Goal: Task Accomplishment & Management: Manage account settings

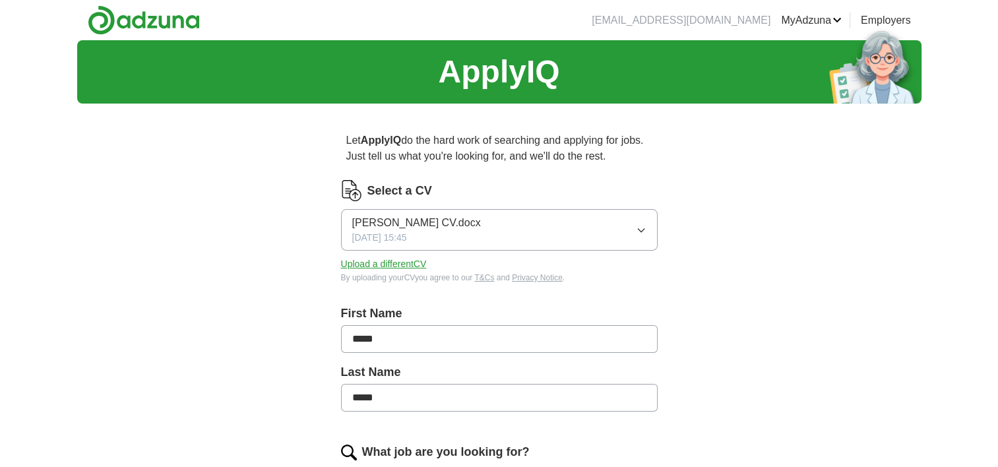
click at [397, 266] on button "Upload a different CV" at bounding box center [384, 264] width 86 height 14
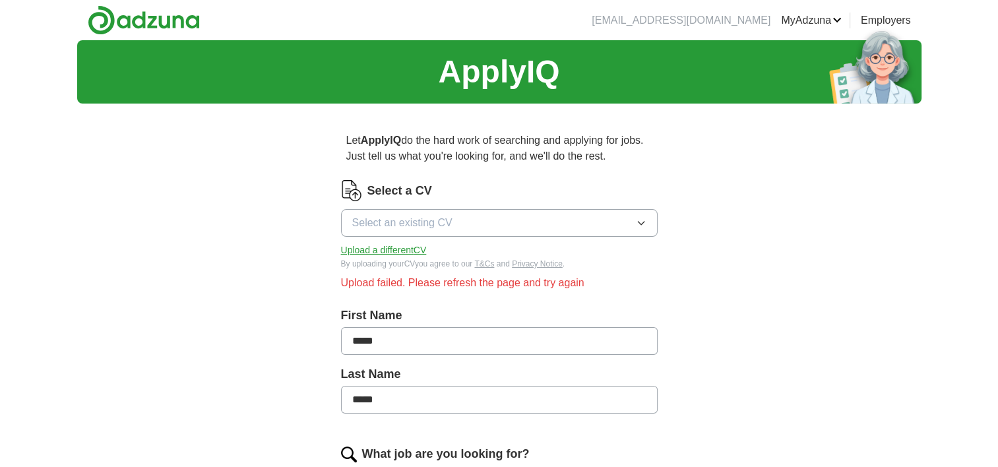
click at [380, 245] on button "Upload a different CV" at bounding box center [384, 250] width 86 height 14
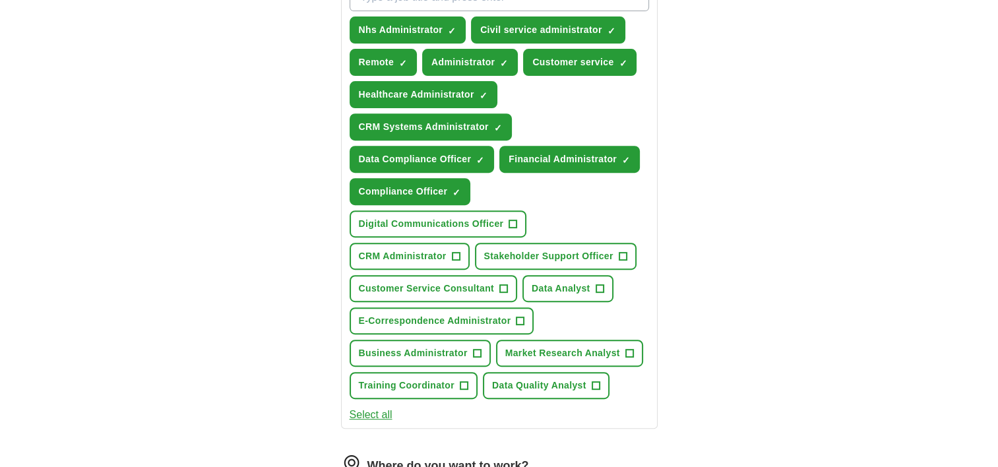
scroll to position [514, 0]
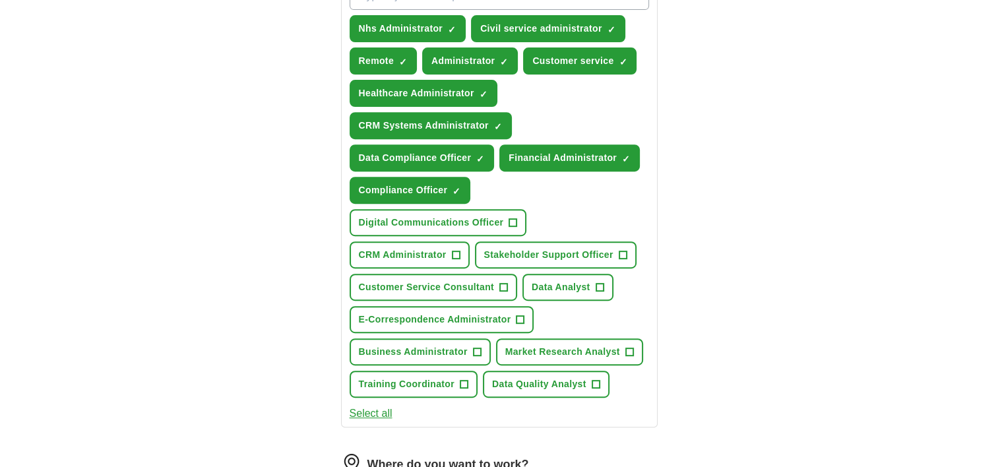
click at [382, 410] on button "Select all" at bounding box center [371, 414] width 43 height 16
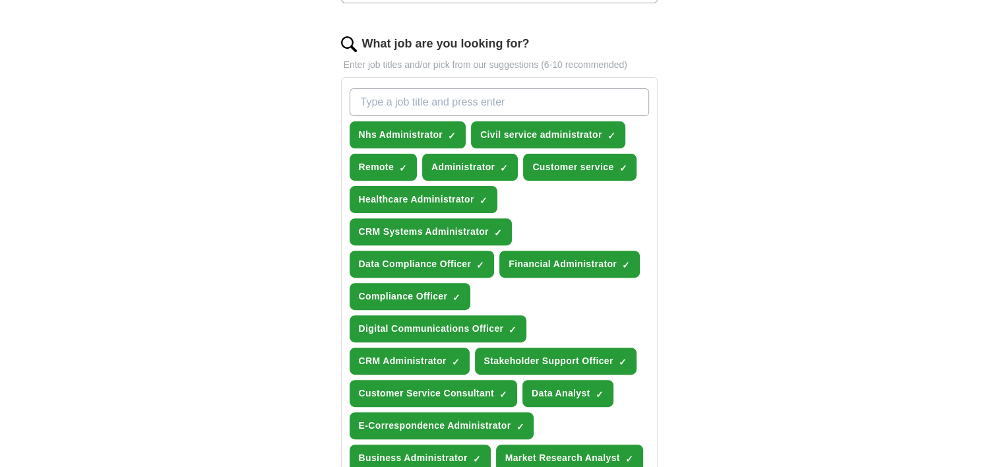
scroll to position [394, 0]
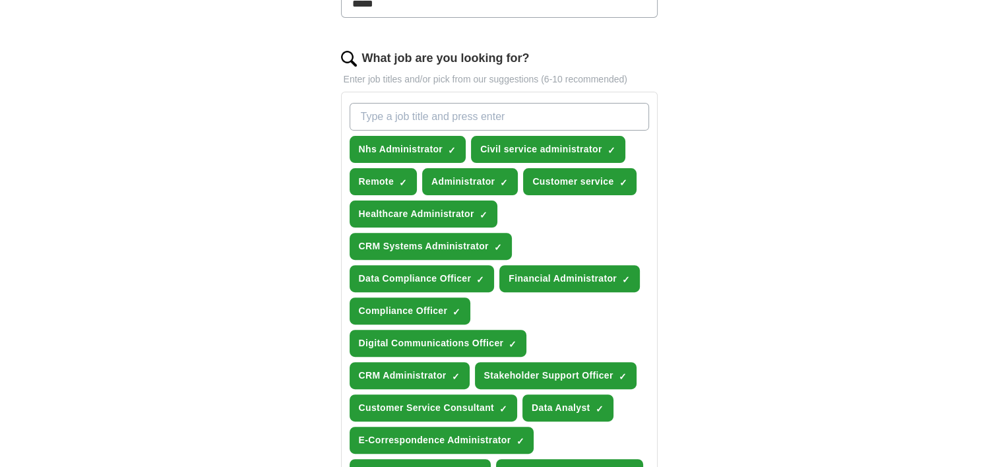
click at [449, 112] on input "What job are you looking for?" at bounding box center [499, 117] width 299 height 28
paste input "Helpdesk, Helpline"
type input "Helpdesk, Helpline"
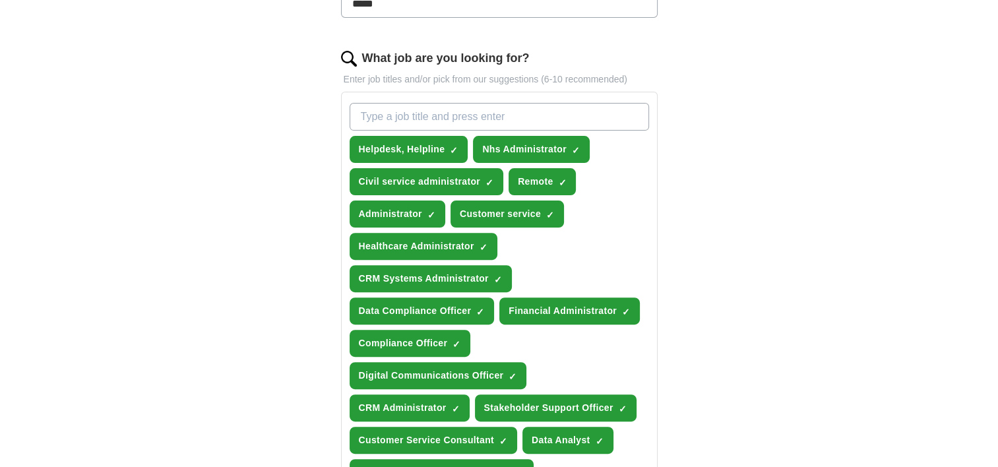
paste input "Support Agent"
type input "Support Agent"
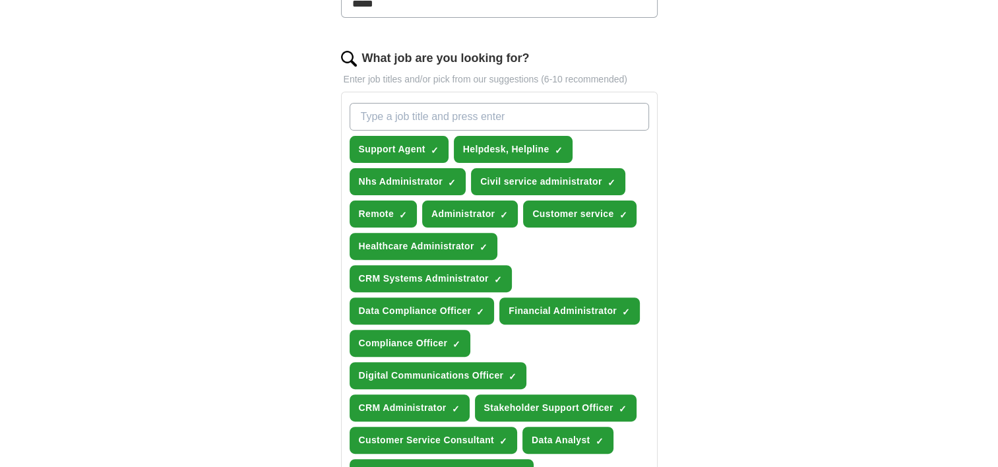
paste input "Service Advisor"
type input "Service Advisor"
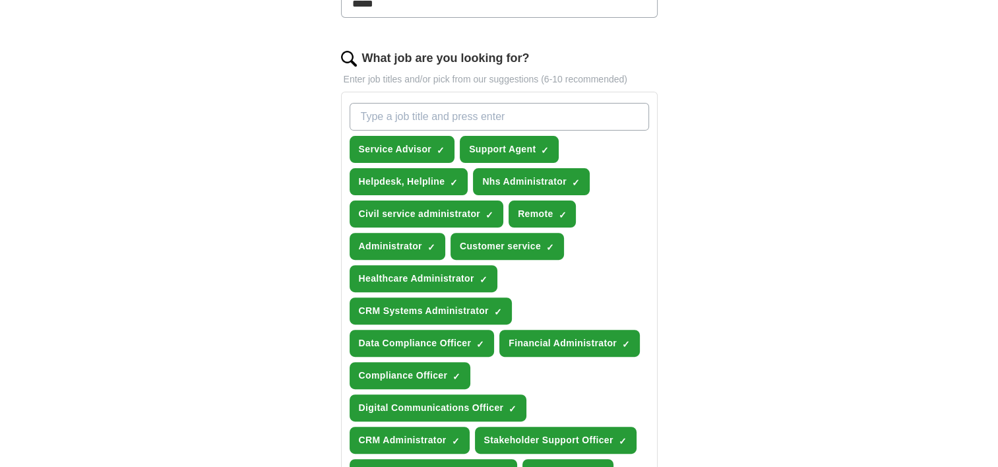
paste input "Technical Support"
type input "Technical Support"
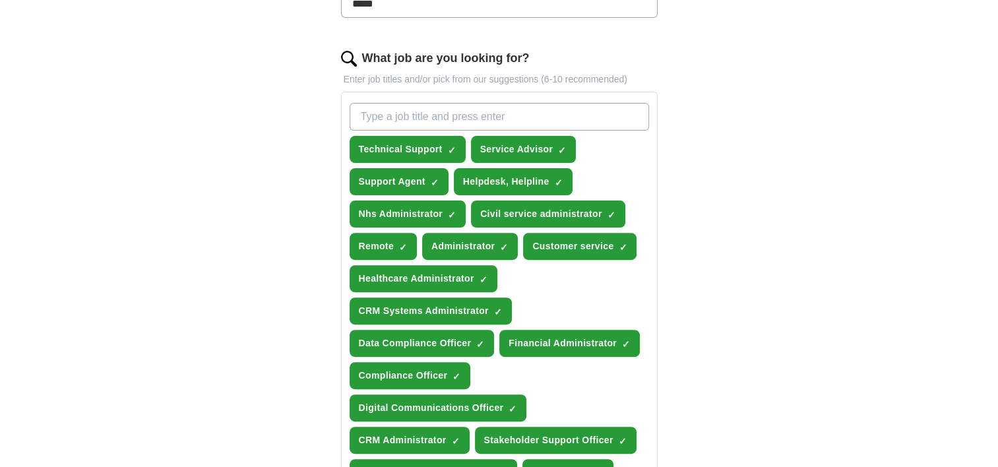
paste input "Virtual Agent"
type input "Virtual Agent"
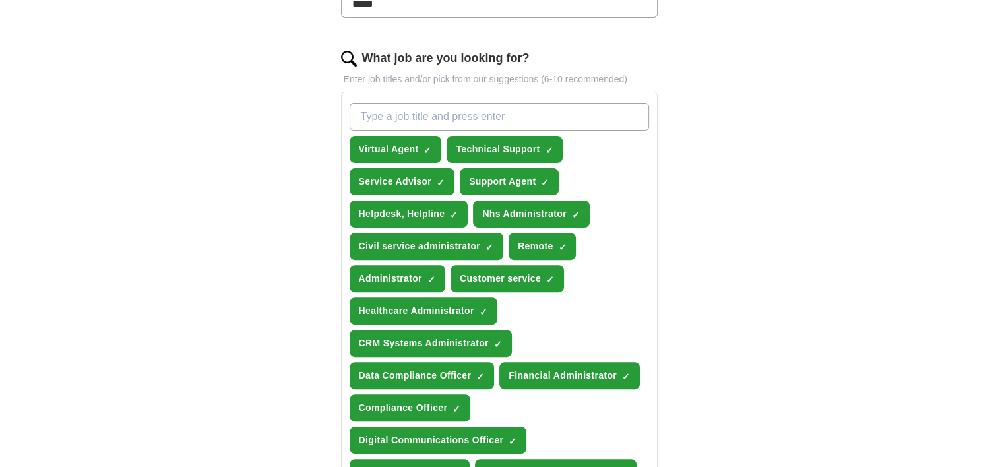
paste input "Live Chat Agent"
type input "Live Chat Agent"
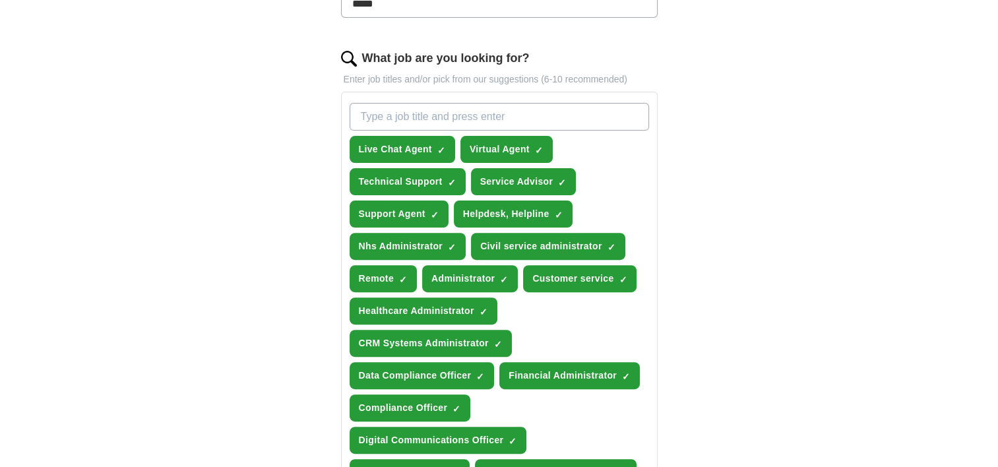
paste input "Webchat Agent"
type input "Webchat Agent"
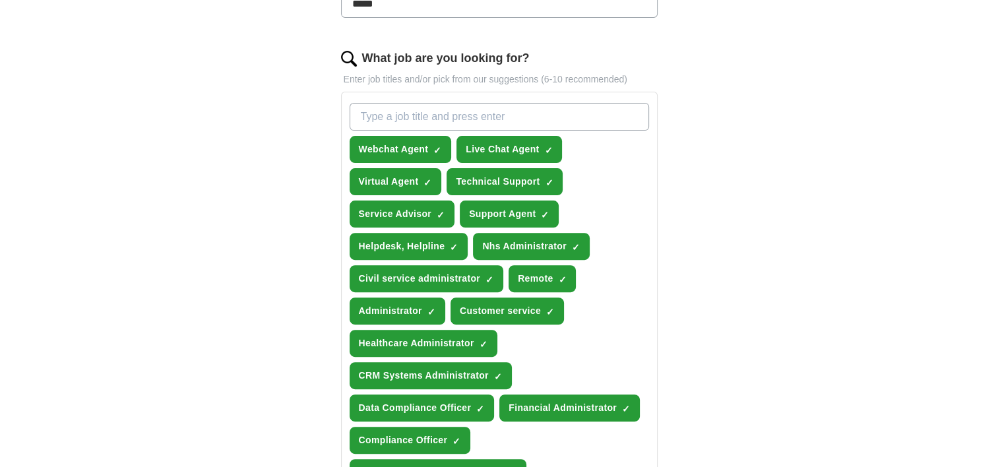
paste input "Customer Care"
type input "Customer Care"
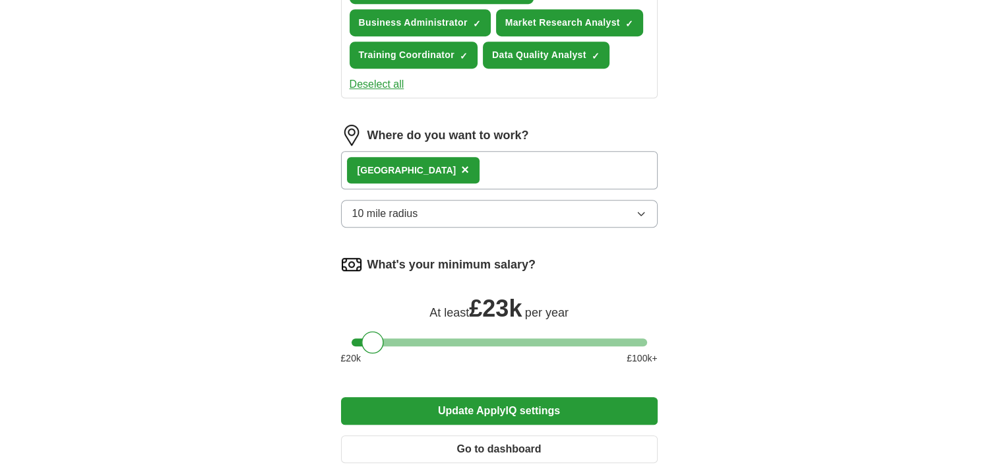
scroll to position [975, 0]
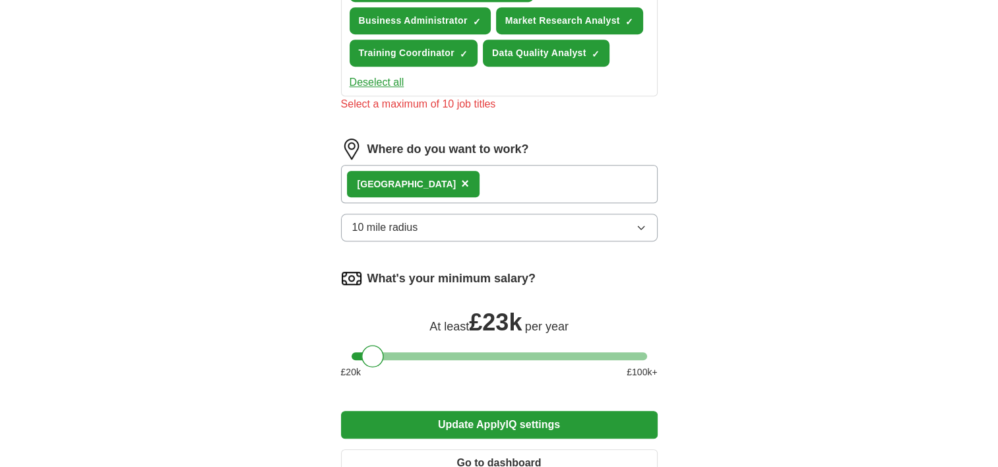
click at [640, 201] on div "Where do you want to work? [GEOGRAPHIC_DATA] × 10 mile radius" at bounding box center [499, 194] width 317 height 113
click at [634, 214] on button "10 mile radius" at bounding box center [499, 228] width 317 height 28
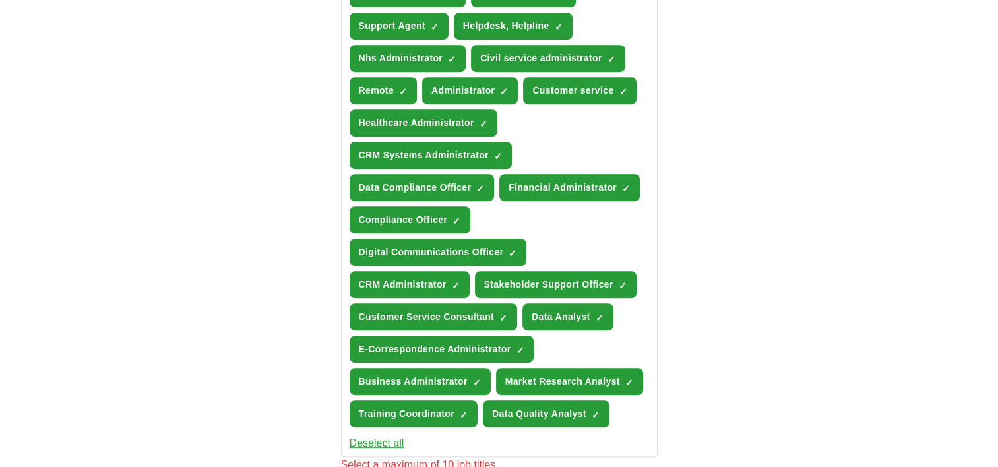
scroll to position [612, 0]
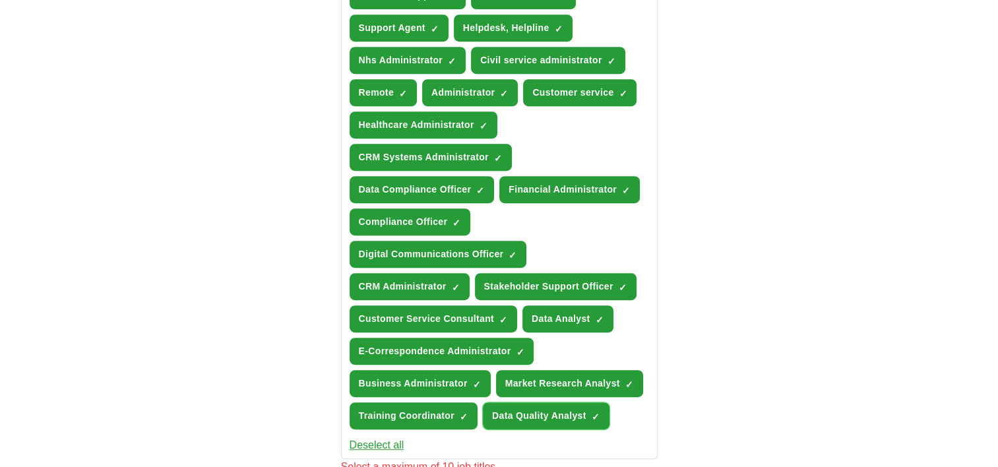
click at [0, 0] on span "×" at bounding box center [0, 0] width 0 height 0
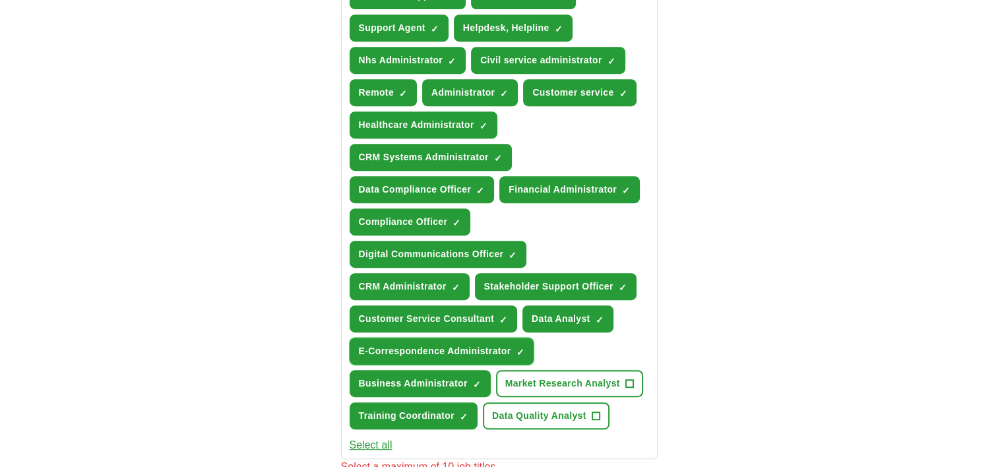
click at [0, 0] on span "×" at bounding box center [0, 0] width 0 height 0
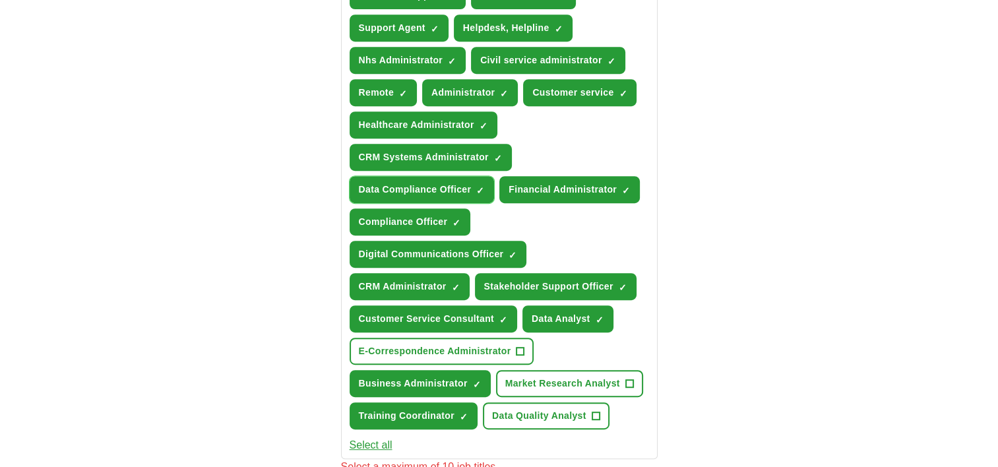
click at [0, 0] on span "×" at bounding box center [0, 0] width 0 height 0
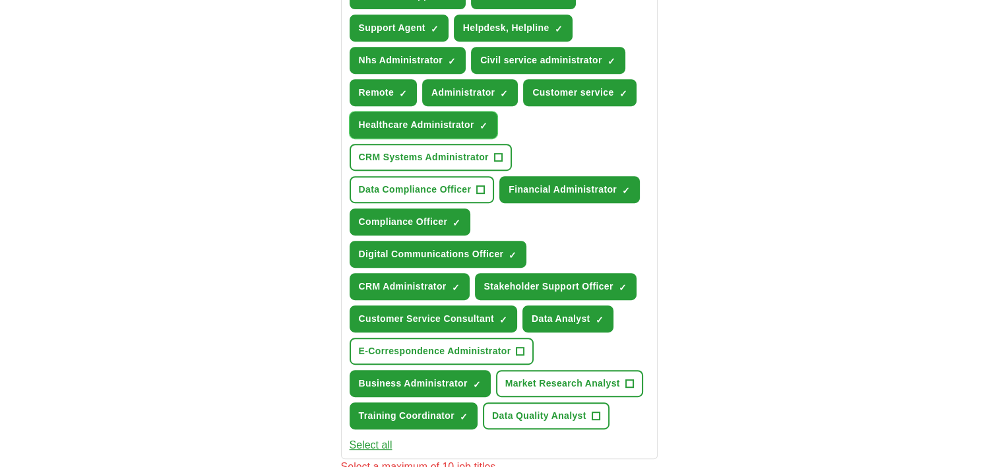
click at [0, 0] on span "×" at bounding box center [0, 0] width 0 height 0
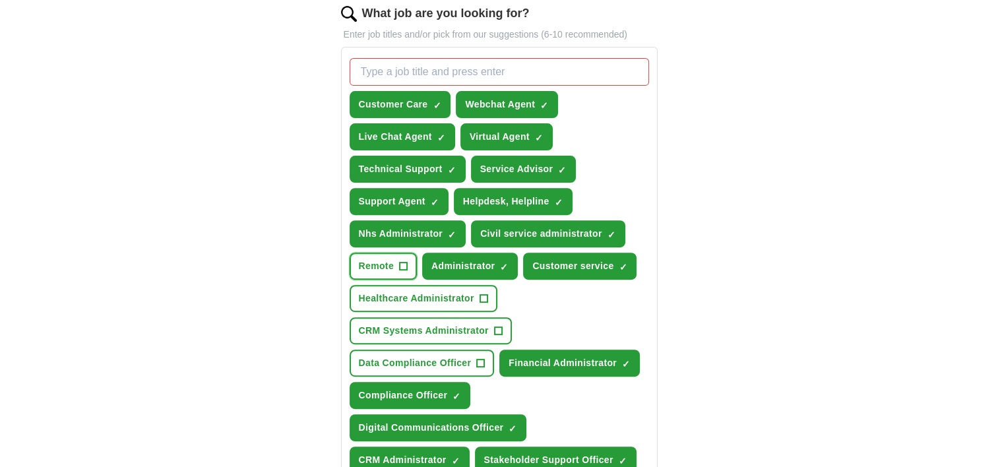
scroll to position [435, 0]
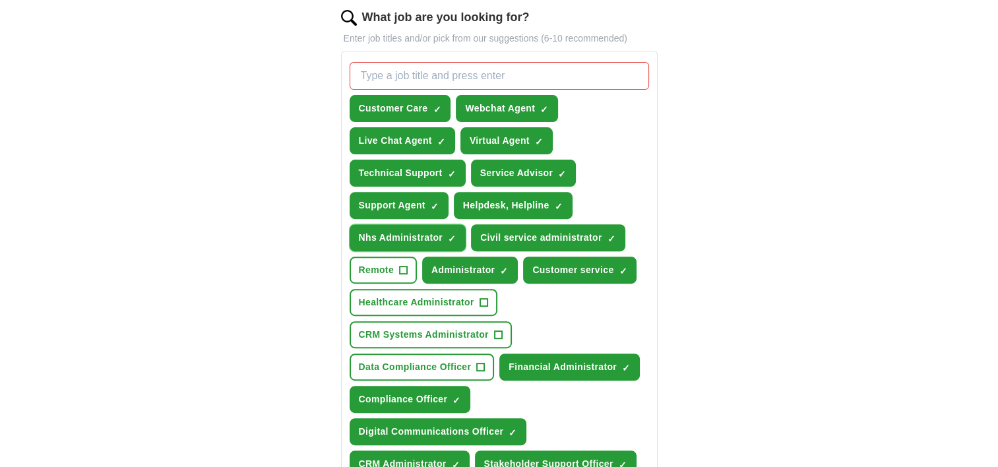
click at [0, 0] on span "×" at bounding box center [0, 0] width 0 height 0
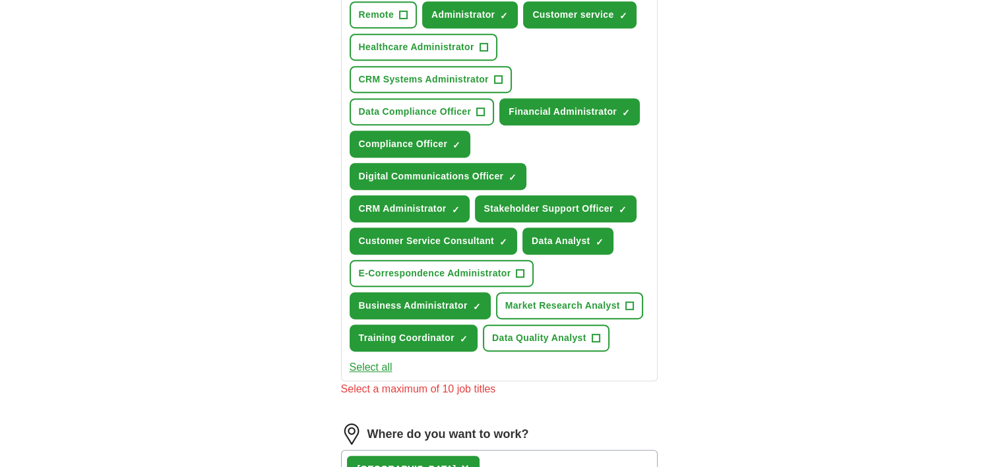
scroll to position [702, 0]
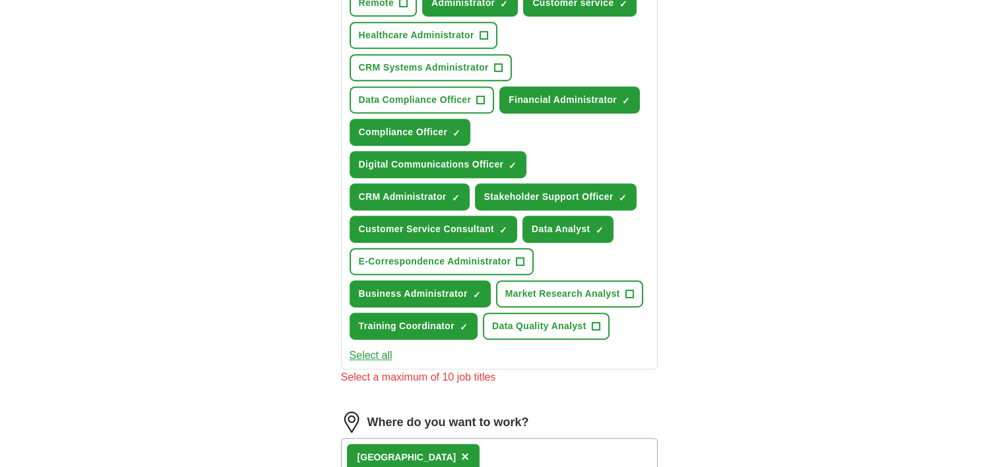
click at [865, 303] on div "ApplyIQ Let ApplyIQ do the hard work of searching and applying for jobs. Just t…" at bounding box center [499, 56] width 844 height 1435
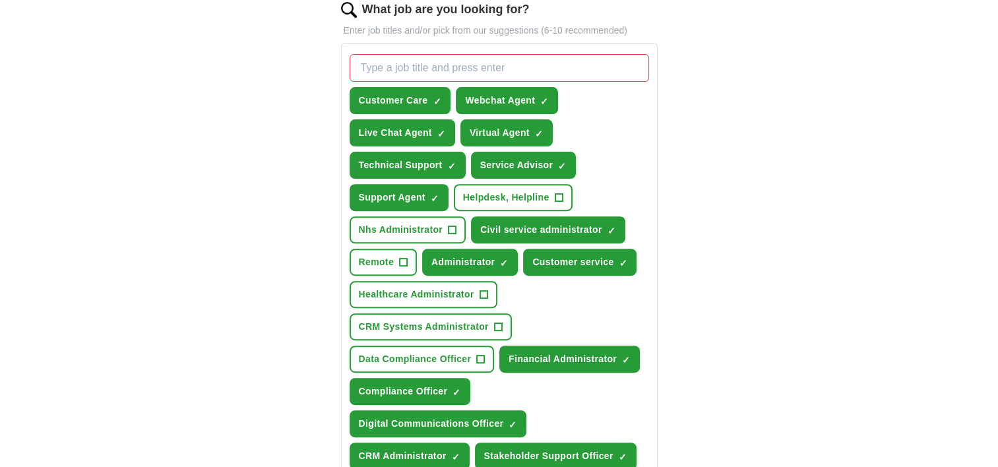
scroll to position [425, 0]
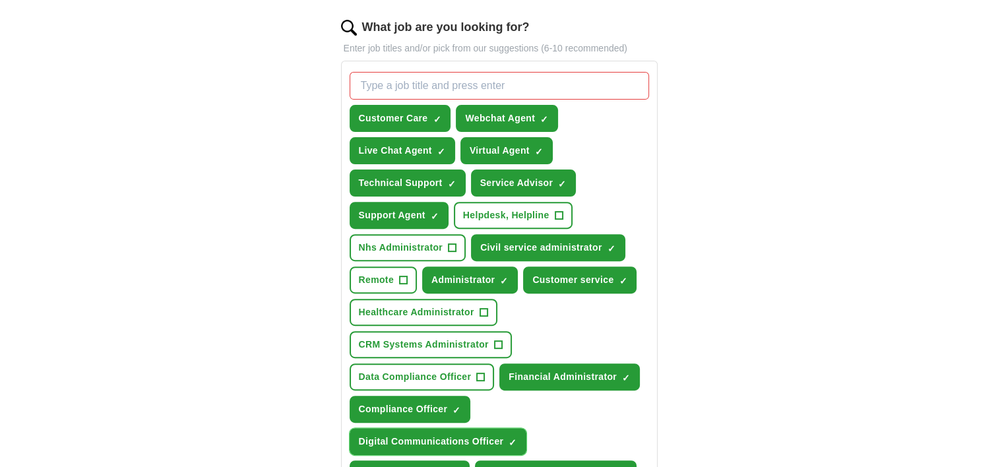
click at [0, 0] on span "×" at bounding box center [0, 0] width 0 height 0
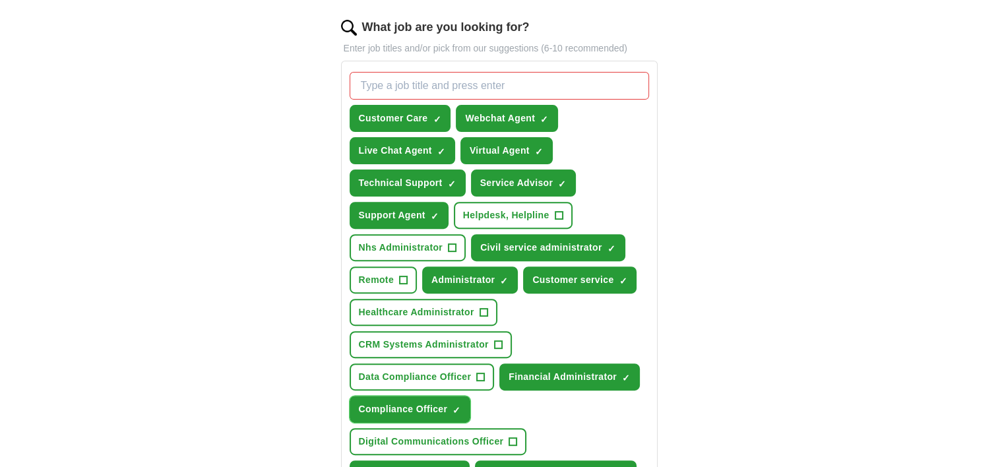
click at [0, 0] on span "×" at bounding box center [0, 0] width 0 height 0
click at [629, 373] on span "✓ ×" at bounding box center [626, 377] width 9 height 8
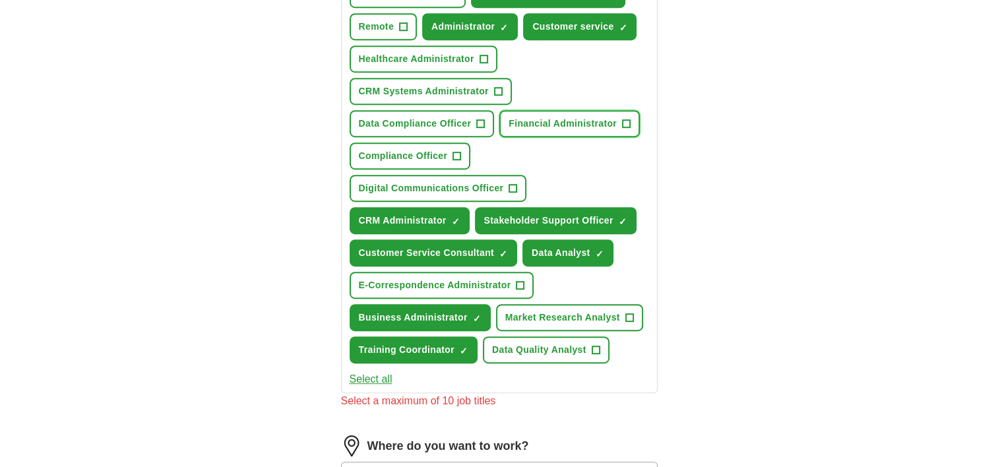
scroll to position [681, 0]
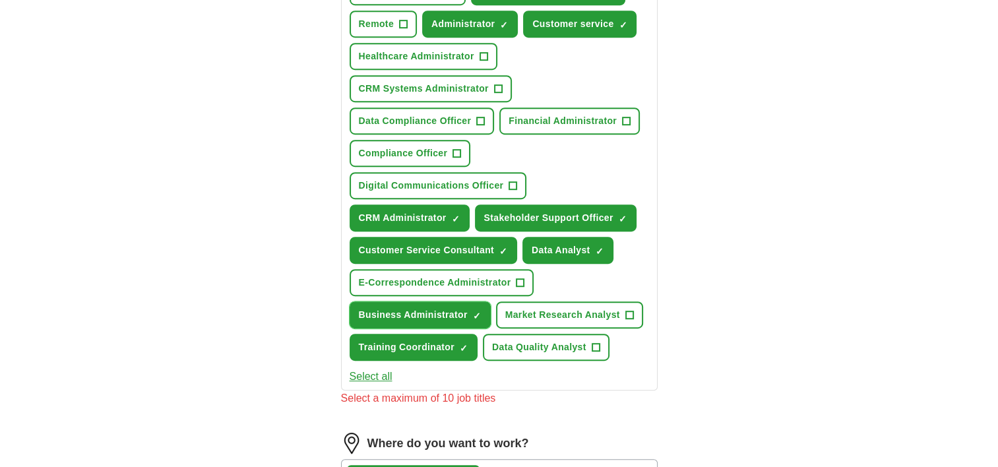
click at [0, 0] on span "×" at bounding box center [0, 0] width 0 height 0
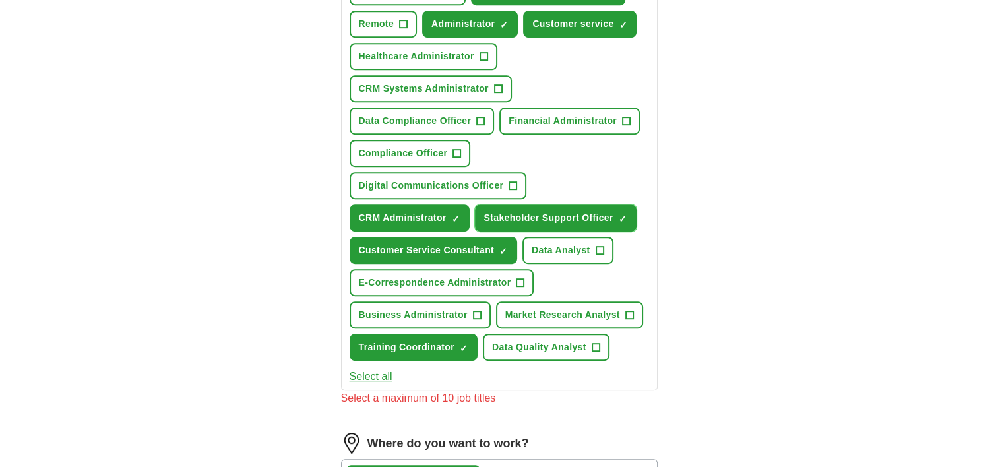
click at [0, 0] on span "×" at bounding box center [0, 0] width 0 height 0
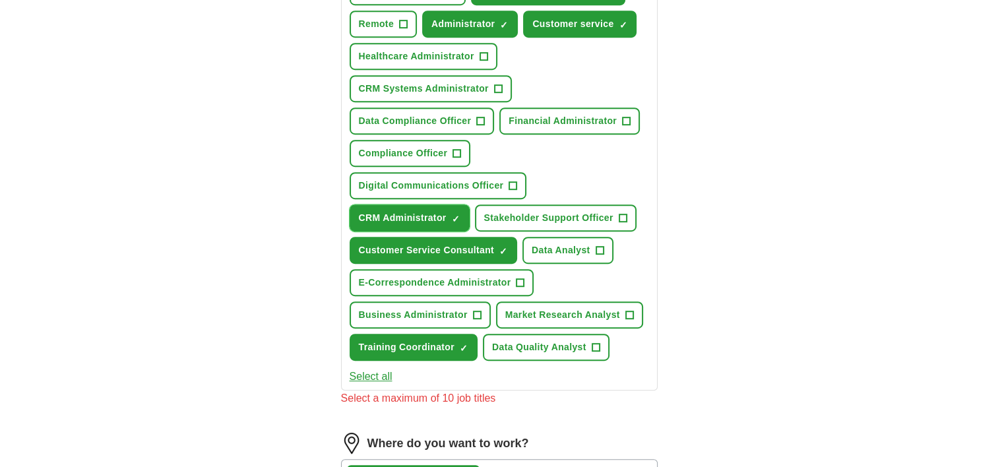
click at [0, 0] on span "×" at bounding box center [0, 0] width 0 height 0
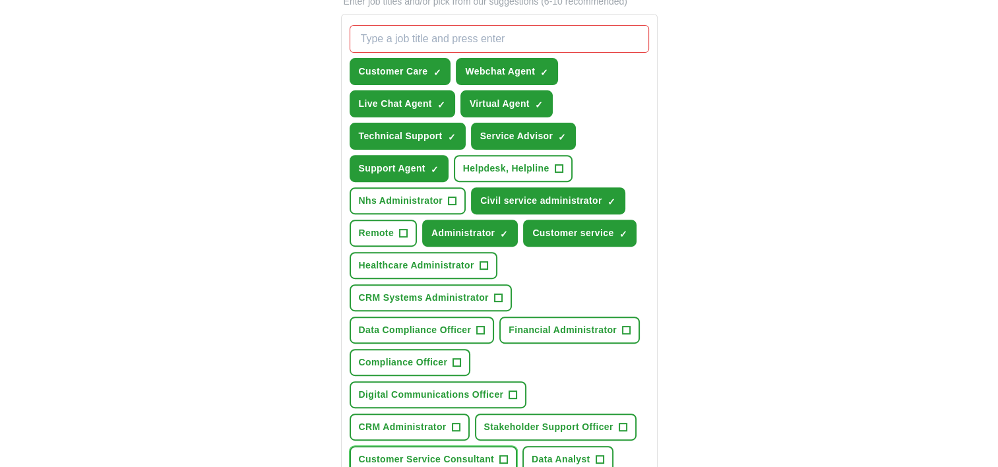
scroll to position [464, 0]
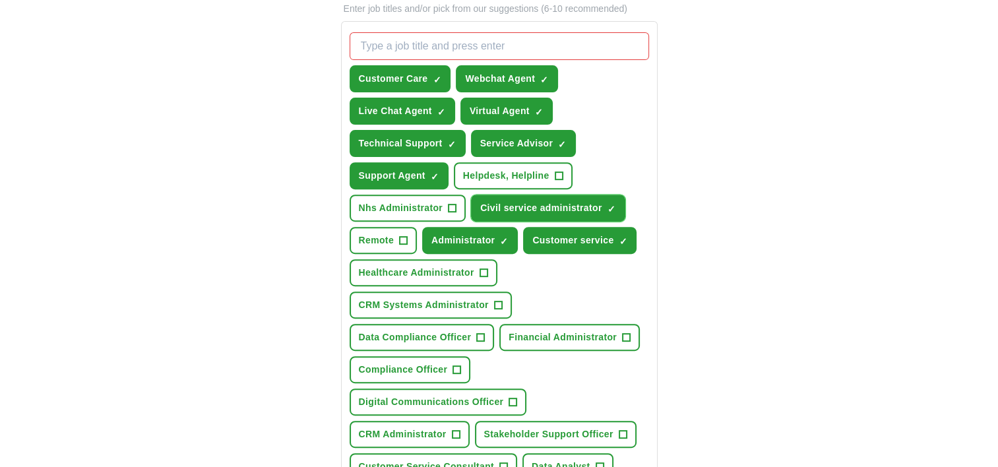
click at [0, 0] on span "×" at bounding box center [0, 0] width 0 height 0
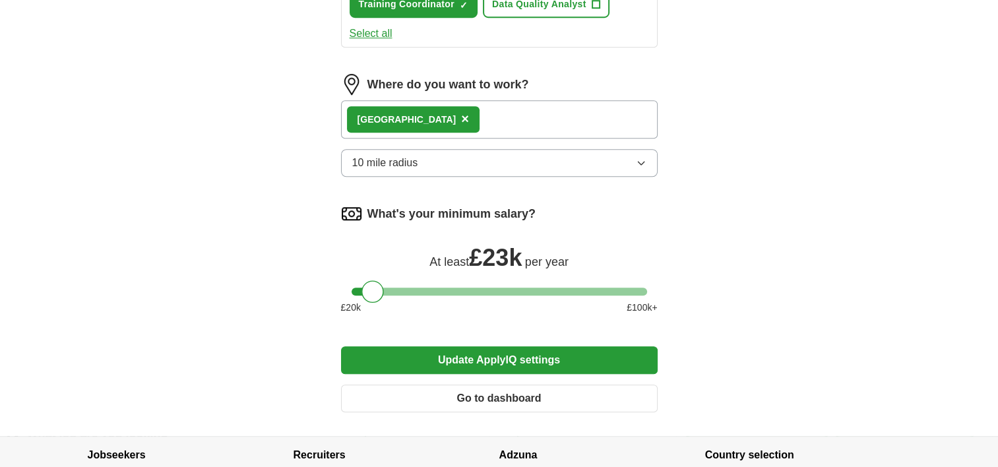
scroll to position [1027, 0]
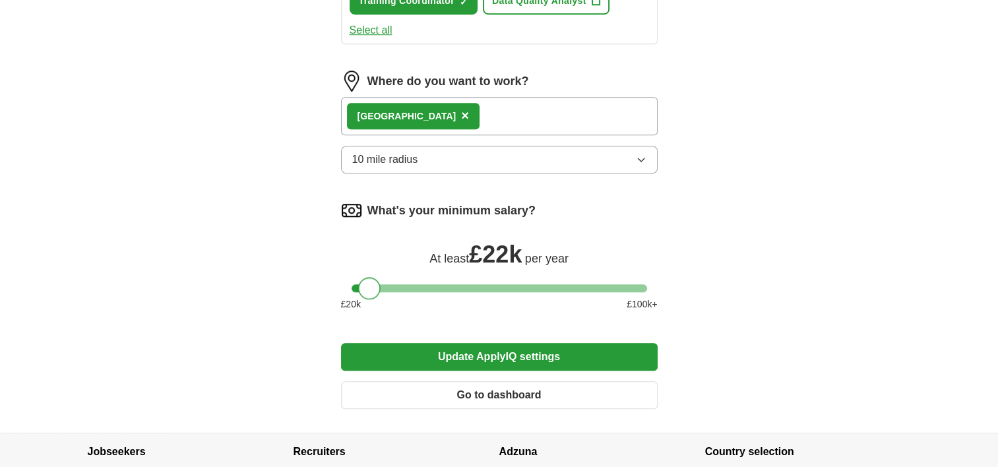
click at [372, 282] on div at bounding box center [369, 288] width 22 height 22
click at [528, 348] on button "Update ApplyIQ settings" at bounding box center [499, 357] width 317 height 28
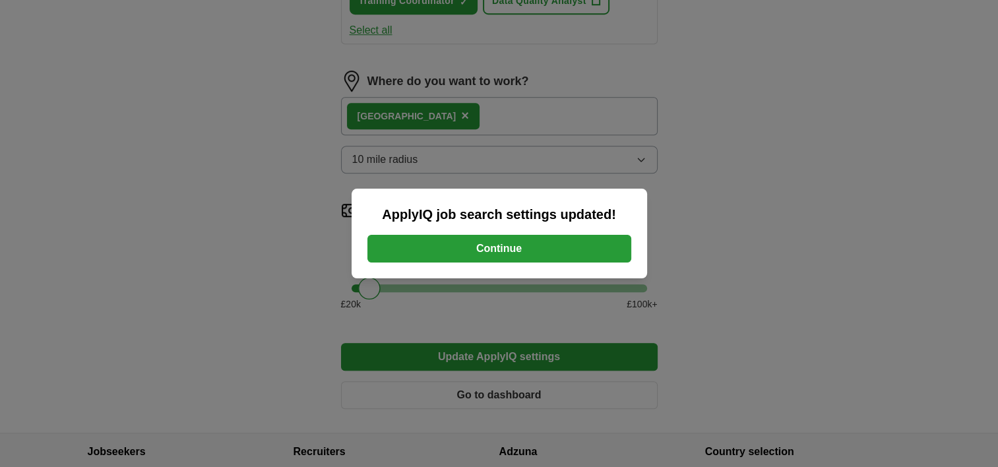
click at [502, 250] on button "Continue" at bounding box center [499, 249] width 264 height 28
